Goal: Information Seeking & Learning: Learn about a topic

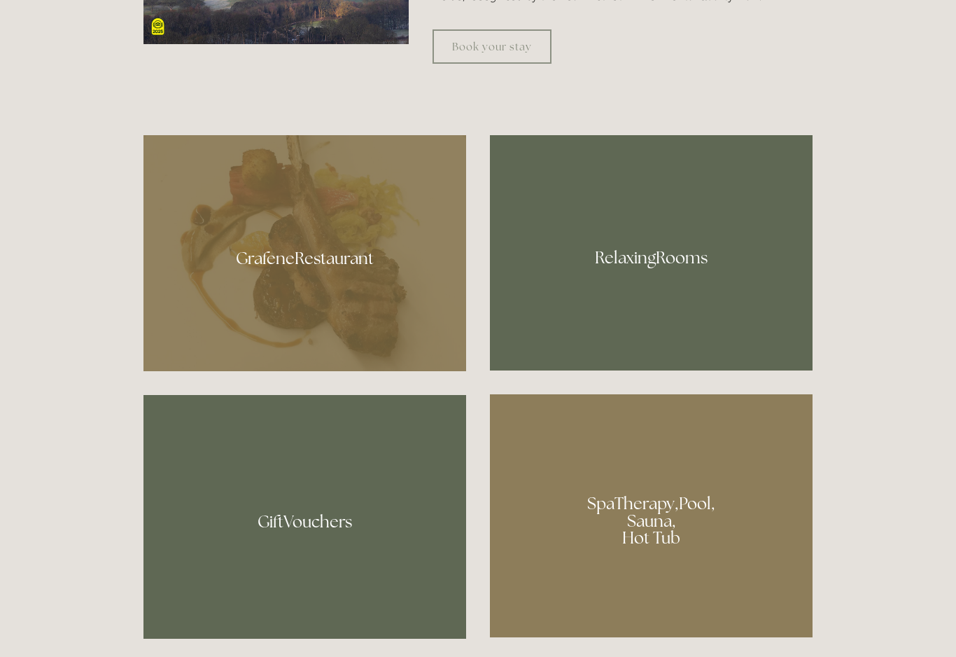
scroll to position [847, 0]
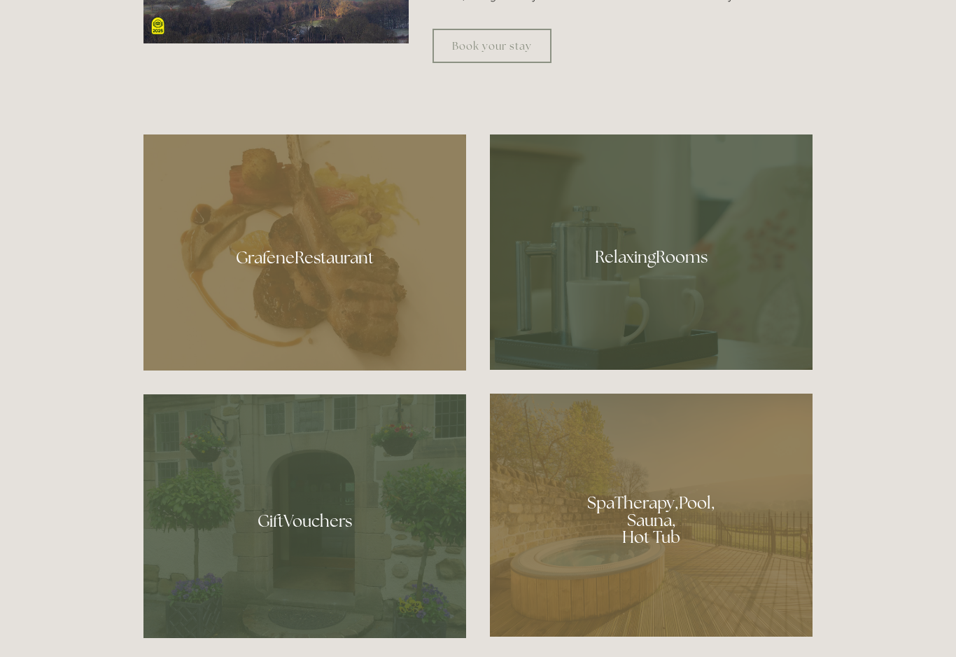
click at [650, 281] on div at bounding box center [651, 251] width 323 height 235
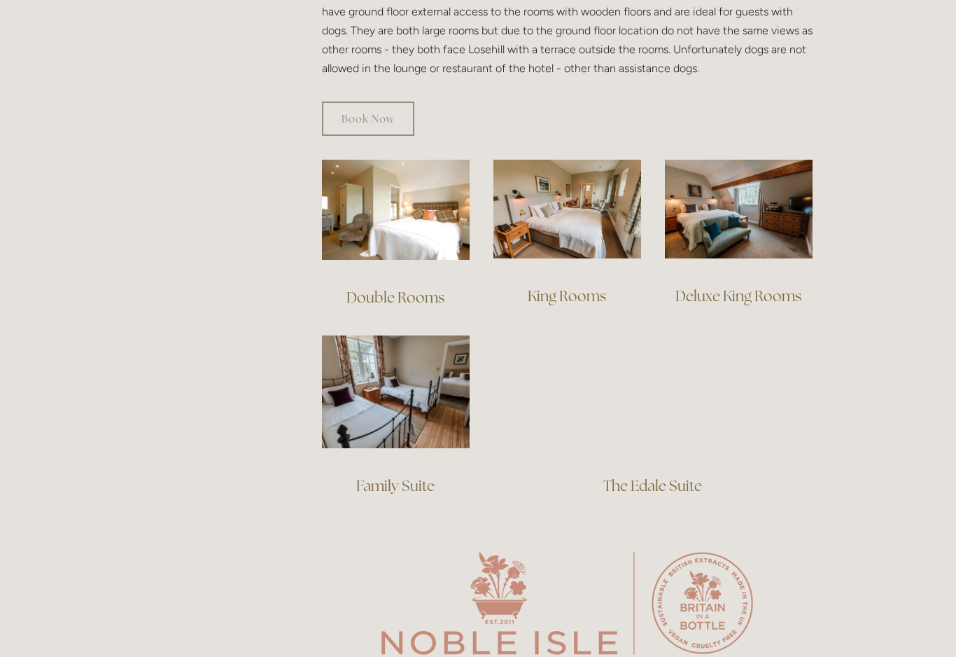
scroll to position [871, 0]
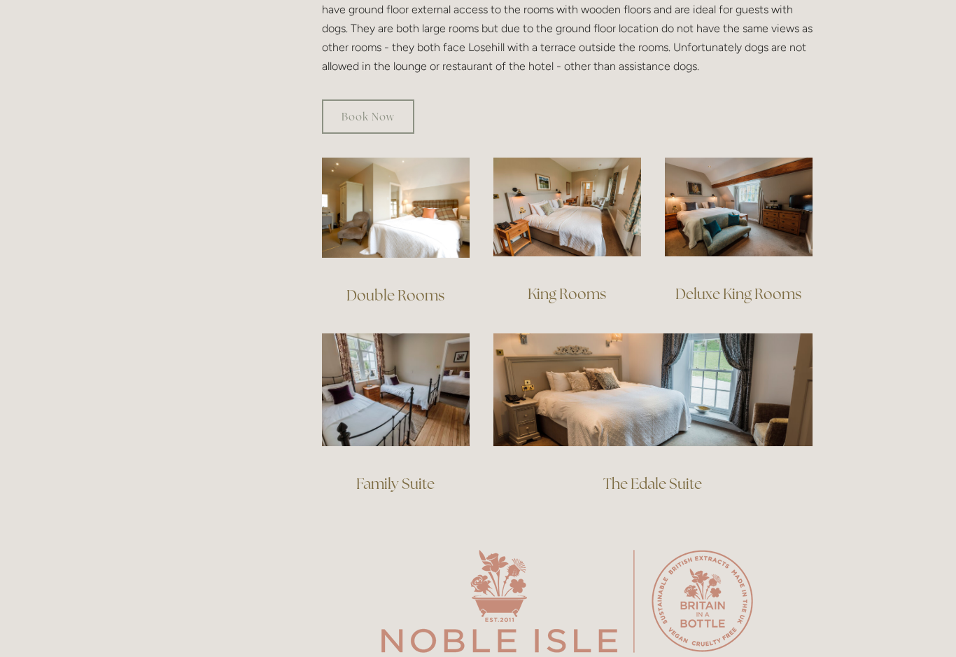
click at [583, 183] on img at bounding box center [567, 206] width 148 height 99
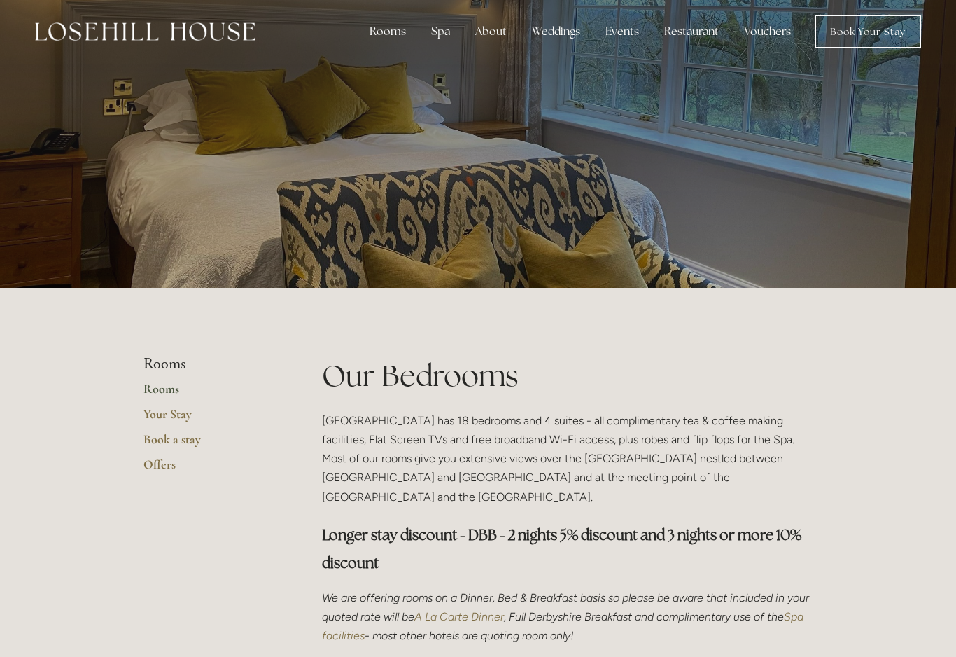
scroll to position [0, 0]
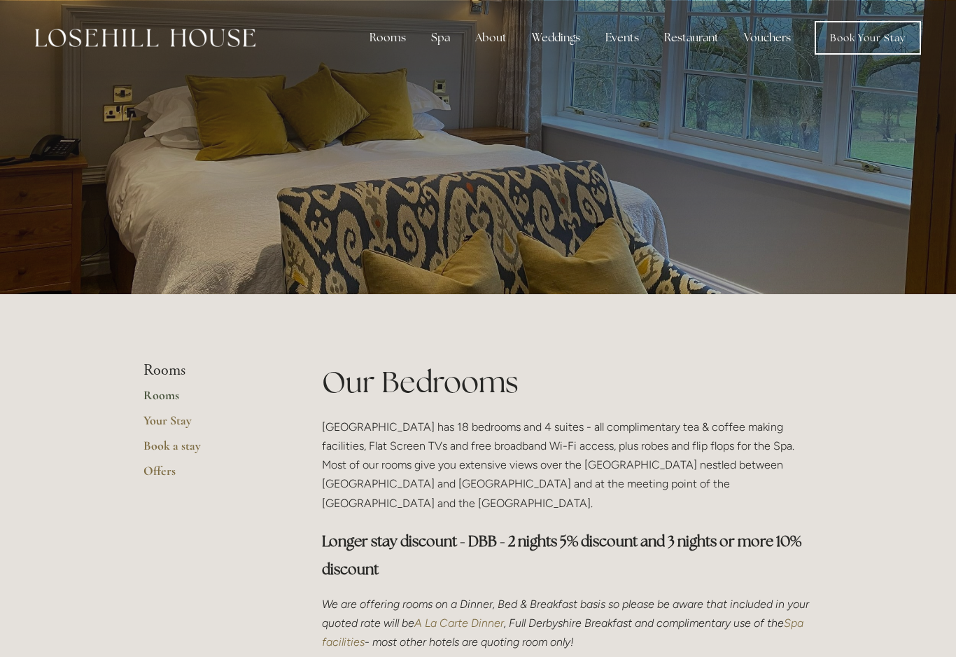
click at [440, 43] on div "Spa" at bounding box center [440, 38] width 41 height 28
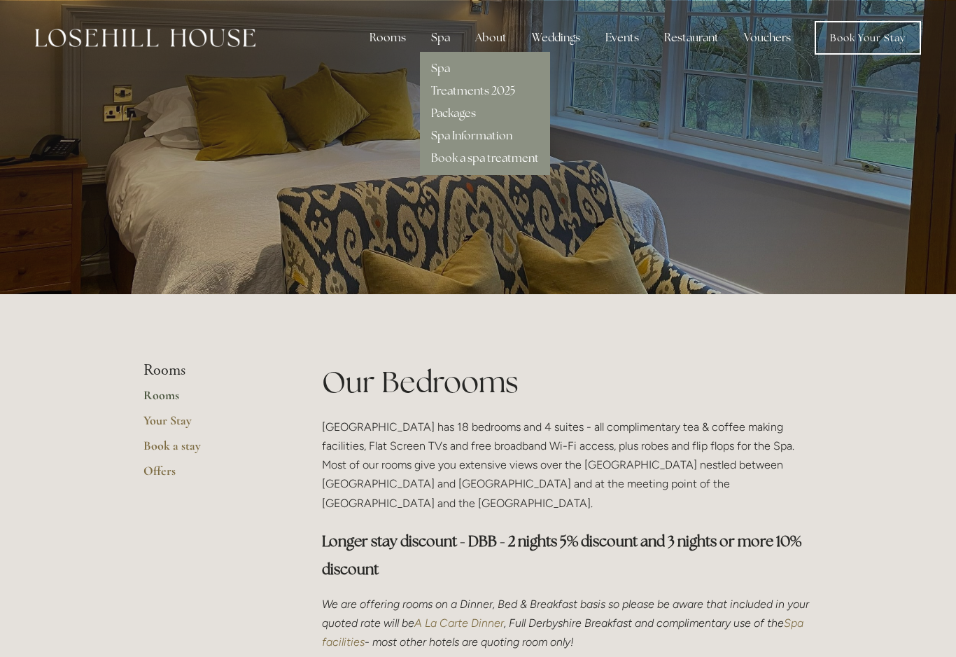
click at [445, 69] on link "Spa" at bounding box center [440, 68] width 19 height 15
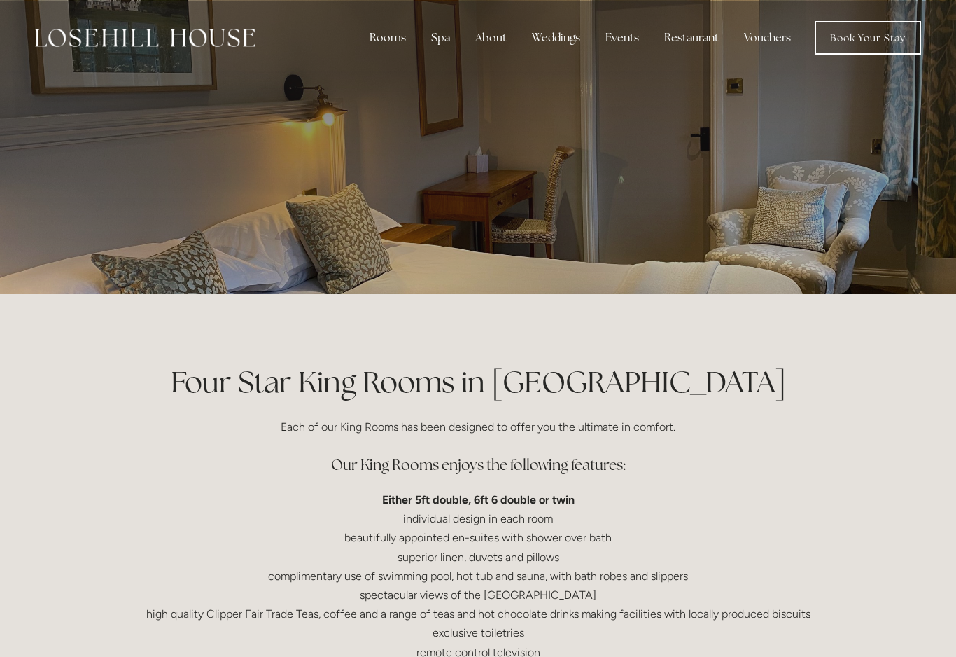
click at [618, 212] on div at bounding box center [477, 147] width 669 height 294
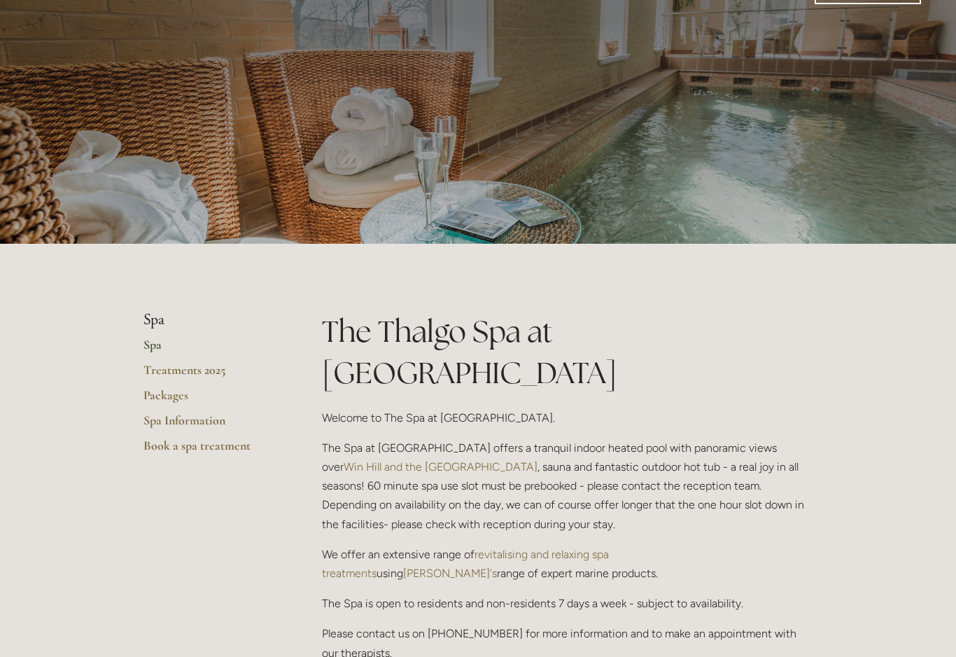
scroll to position [52, 0]
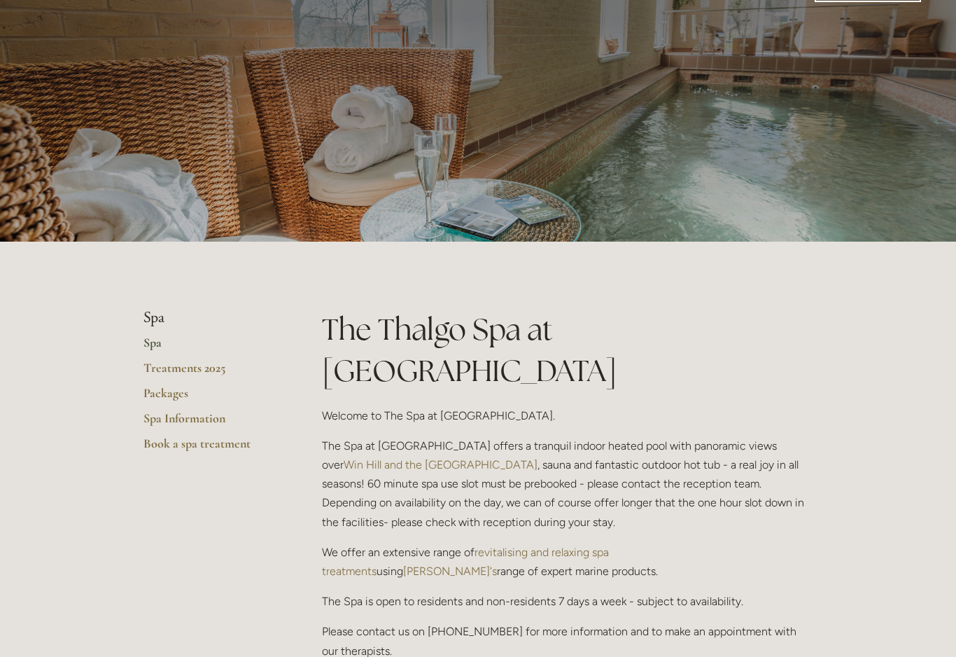
click at [203, 372] on link "Treatments 2025" at bounding box center [210, 372] width 134 height 25
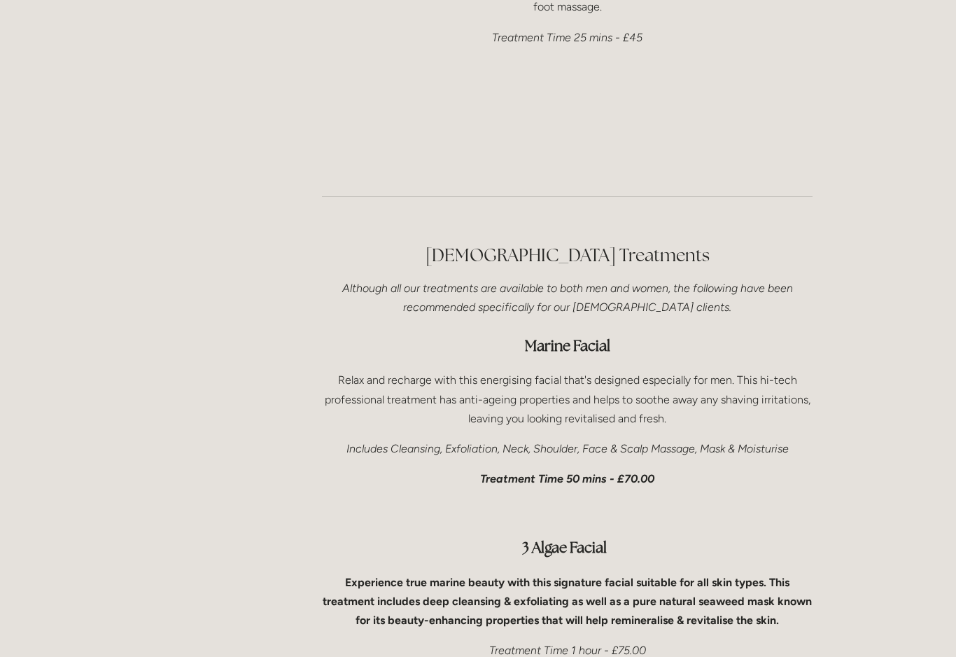
scroll to position [4058, 0]
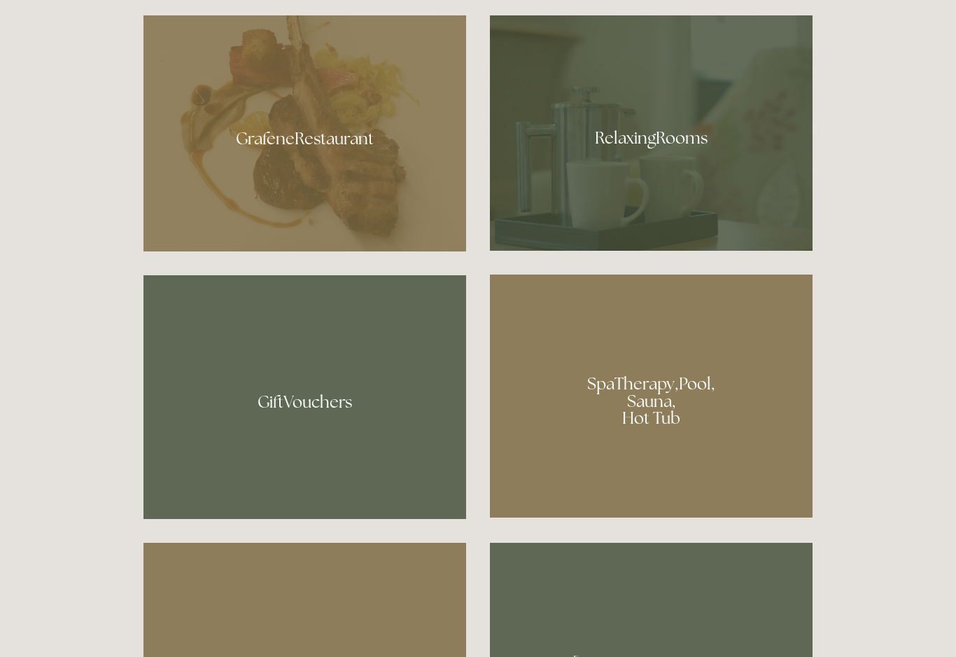
scroll to position [944, 0]
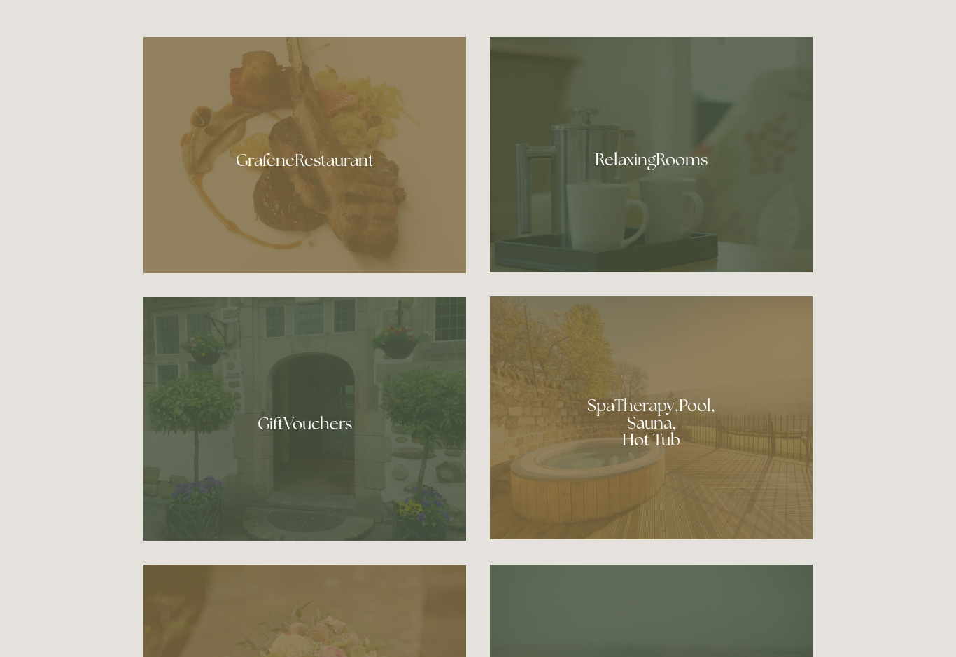
click at [237, 158] on div at bounding box center [304, 155] width 323 height 236
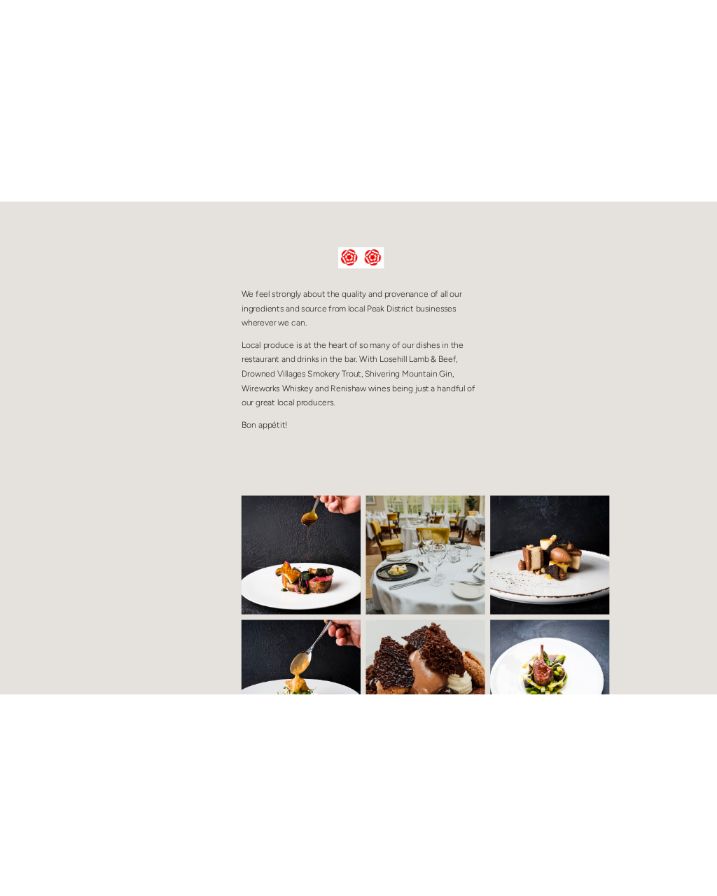
scroll to position [669, 0]
